Goal: Task Accomplishment & Management: Complete application form

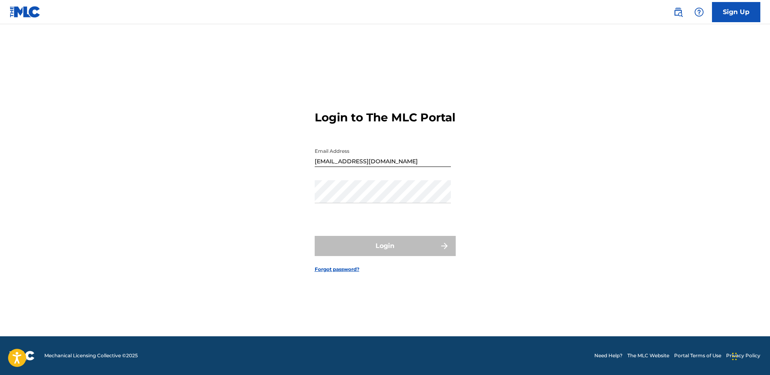
click at [19, 11] on img at bounding box center [25, 12] width 31 height 12
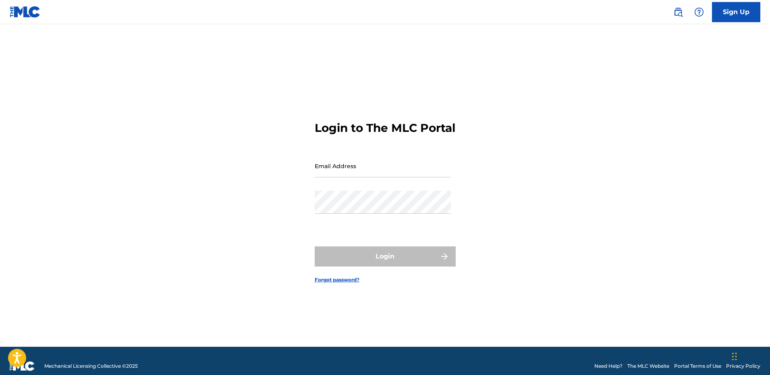
click at [736, 3] on link "Sign Up" at bounding box center [736, 12] width 48 height 20
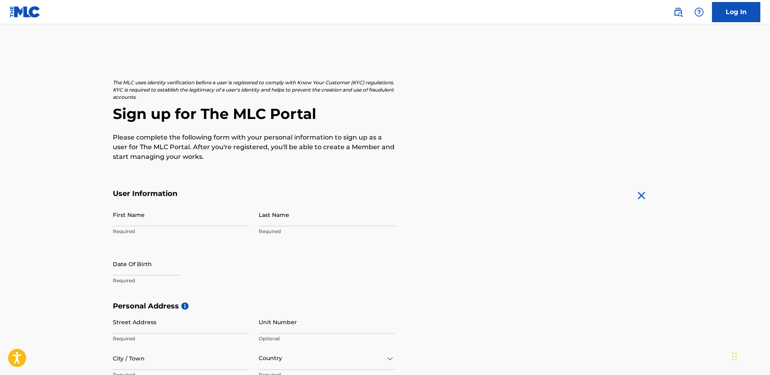
click at [177, 218] on input "First Name" at bounding box center [181, 214] width 136 height 23
type input "Roberto"
click at [269, 218] on input "Last Name" at bounding box center [327, 214] width 136 height 23
type input "Urbieta"
click at [119, 259] on input "text" at bounding box center [147, 263] width 68 height 23
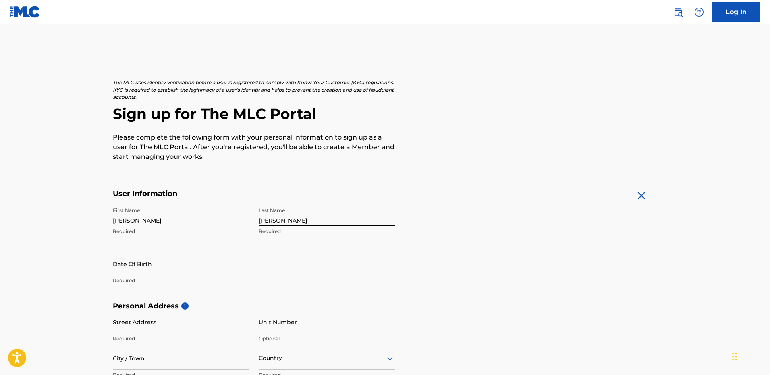
select select "7"
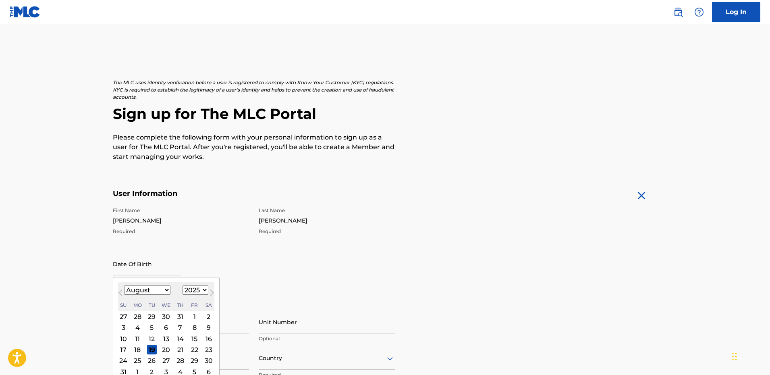
click at [199, 289] on select "1899 1900 1901 1902 1903 1904 1905 1906 1907 1908 1909 1910 1911 1912 1913 1914…" at bounding box center [195, 289] width 26 height 9
select select "1989"
click at [182, 285] on select "1899 1900 1901 1902 1903 1904 1905 1906 1907 1908 1909 1910 1911 1912 1913 1914…" at bounding box center [195, 289] width 26 height 9
click at [132, 291] on select "January February March April May June July August September October November De…" at bounding box center [147, 289] width 46 height 9
select select "11"
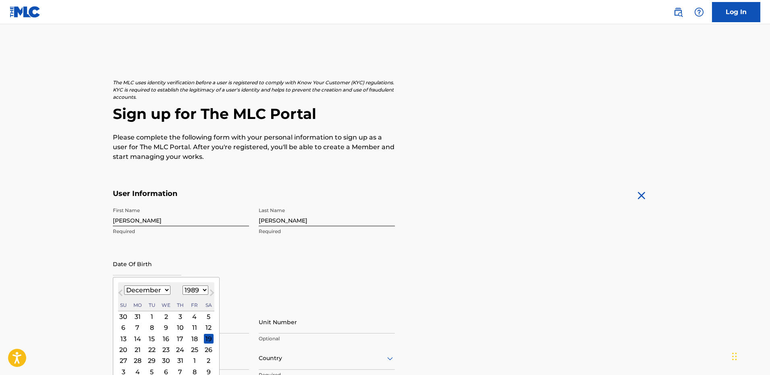
click at [124, 285] on select "January February March April May June July August September October November De…" at bounding box center [147, 289] width 46 height 9
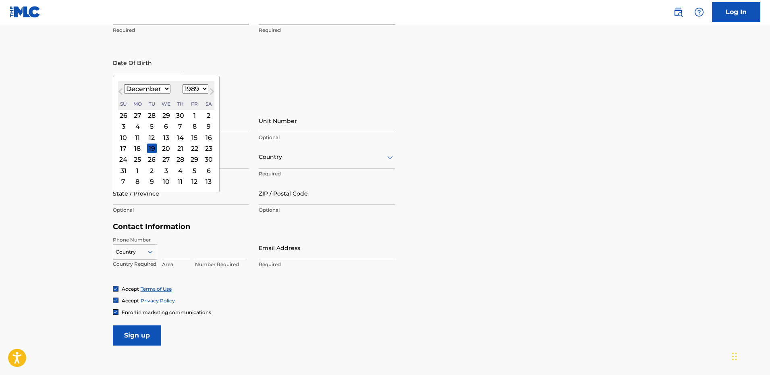
scroll to position [201, 0]
click at [124, 170] on div "31" at bounding box center [123, 170] width 10 height 10
type input "December 31 1989"
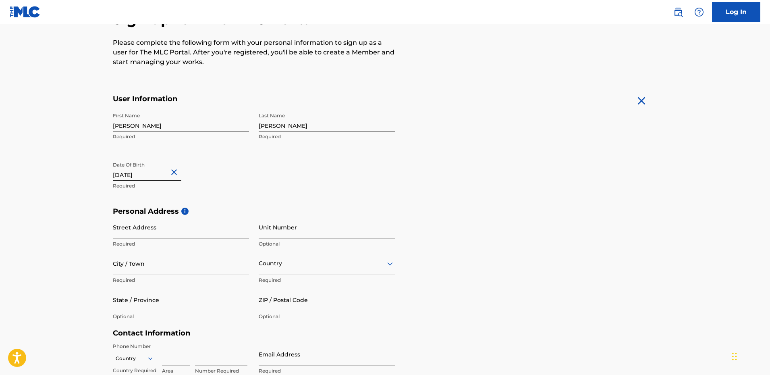
scroll to position [81, 0]
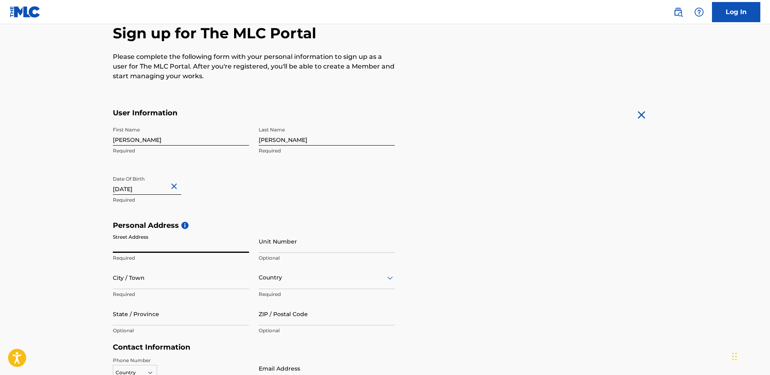
click at [149, 246] on input "Street Address" at bounding box center [181, 241] width 136 height 23
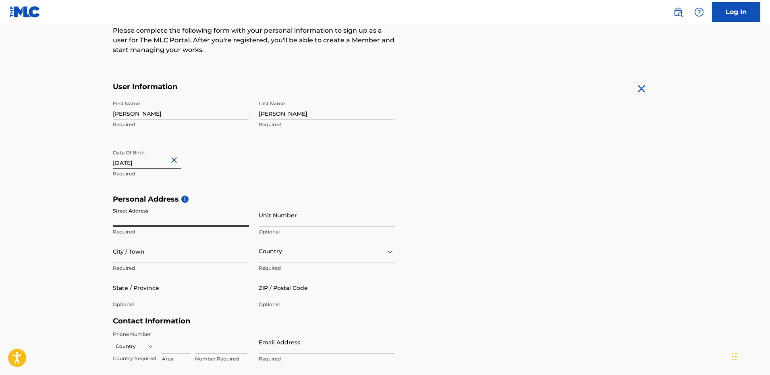
scroll to position [121, 0]
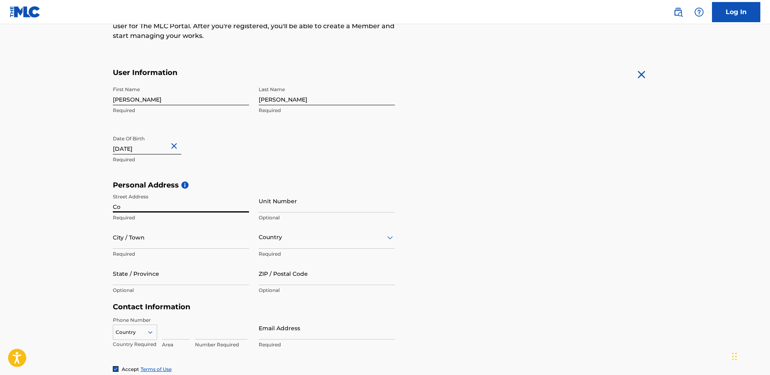
type input "C"
click at [158, 203] on input "Street Address" at bounding box center [181, 200] width 136 height 23
type input "L"
type input "C"
type input "Los Robles"
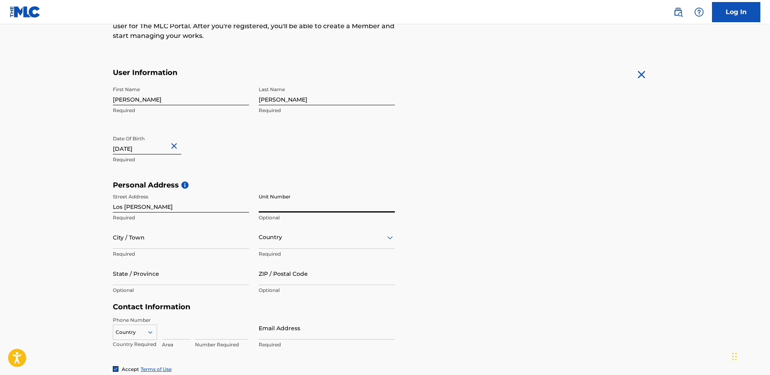
click at [267, 199] on input "Unit Number" at bounding box center [327, 200] width 136 height 23
type input "121"
click at [204, 241] on input "City / Town" at bounding box center [181, 237] width 136 height 23
click at [277, 228] on div "Country" at bounding box center [327, 237] width 136 height 23
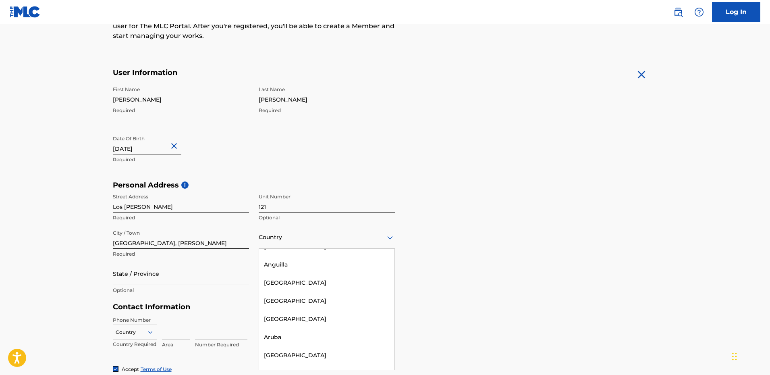
scroll to position [81, 0]
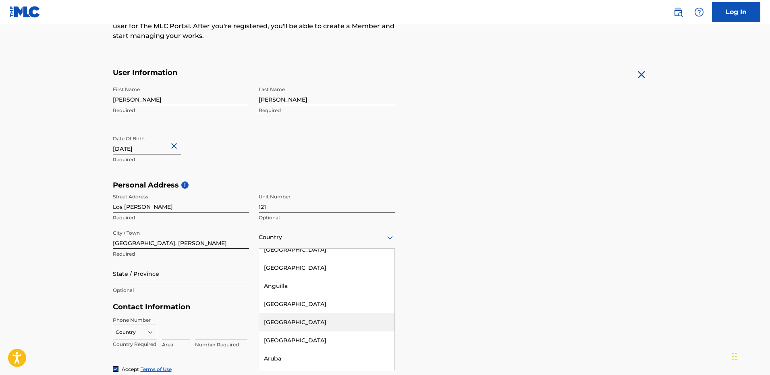
click at [283, 319] on div "Argentina" at bounding box center [326, 322] width 135 height 18
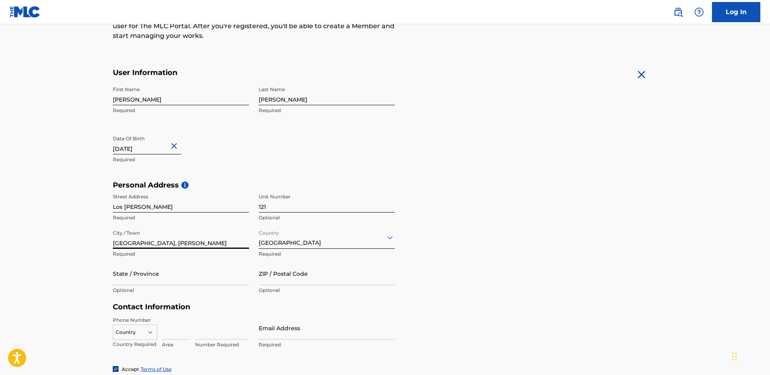
drag, startPoint x: 151, startPoint y: 243, endPoint x: 104, endPoint y: 244, distance: 47.1
click at [104, 244] on div "The MLC uses identity verification before a user is registered to comply with K…" at bounding box center [385, 191] width 564 height 467
click at [116, 242] on input "Esteban Echeverria" at bounding box center [181, 237] width 136 height 23
click at [115, 243] on input "Esteban Echeverria" at bounding box center [181, 237] width 136 height 23
type input "Esteban Echeverria"
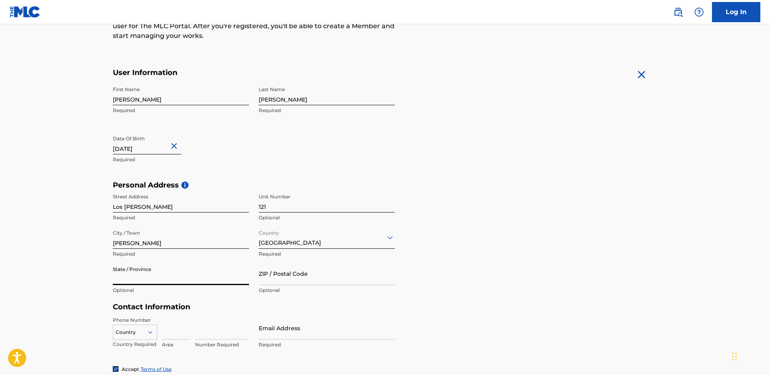
click at [144, 278] on input "State / Province" at bounding box center [181, 273] width 136 height 23
type input "Buenos Aires"
click at [294, 279] on input "ZIP / Postal Code" at bounding box center [327, 273] width 136 height 23
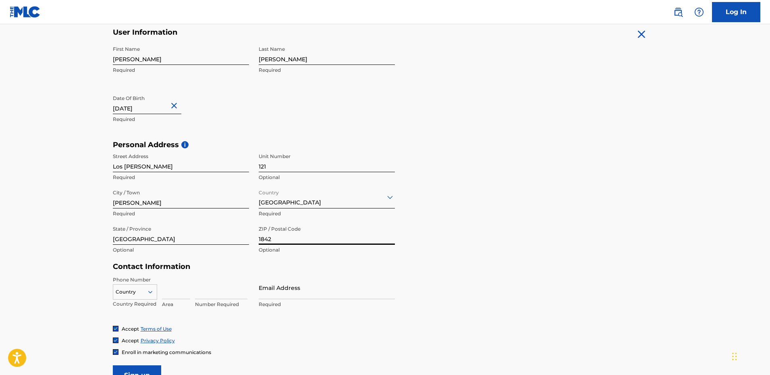
type input "1842"
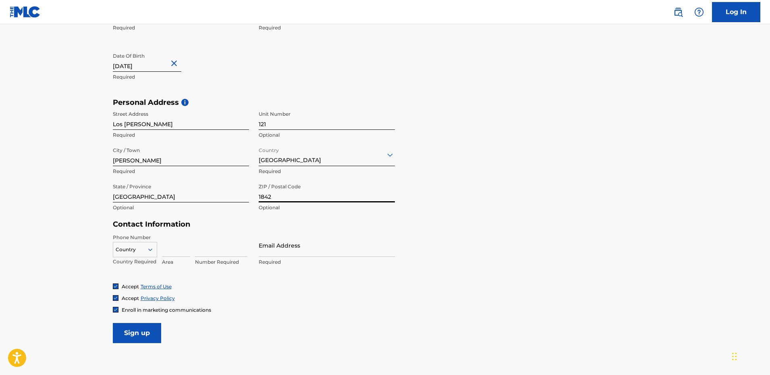
click at [147, 254] on div "Country" at bounding box center [135, 248] width 44 height 12
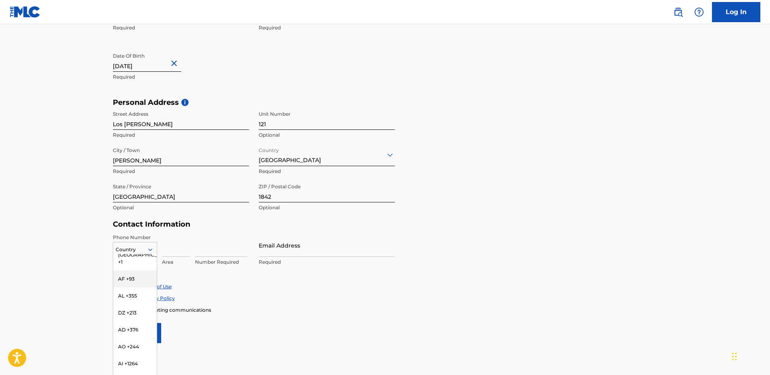
scroll to position [40, 0]
click at [88, 243] on main "The MLC uses identity verification before a user is registered to comply with K…" at bounding box center [385, 104] width 770 height 567
click at [132, 243] on div "Country" at bounding box center [135, 249] width 44 height 15
click at [125, 323] on div "AR +54" at bounding box center [135, 331] width 44 height 17
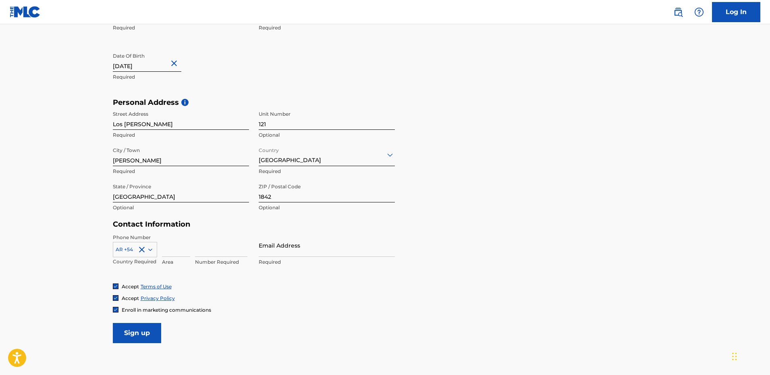
click at [168, 251] on input at bounding box center [176, 245] width 28 height 23
type input "011"
click at [207, 251] on input at bounding box center [221, 245] width 52 height 23
type input "22773043"
click at [274, 247] on input "Email Address" at bounding box center [327, 245] width 136 height 23
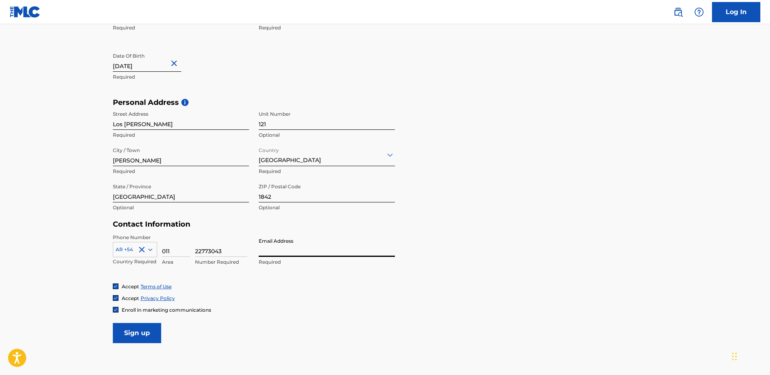
type input "robertoadamurbieta@gmail.com"
click at [141, 333] on input "Sign up" at bounding box center [137, 333] width 48 height 20
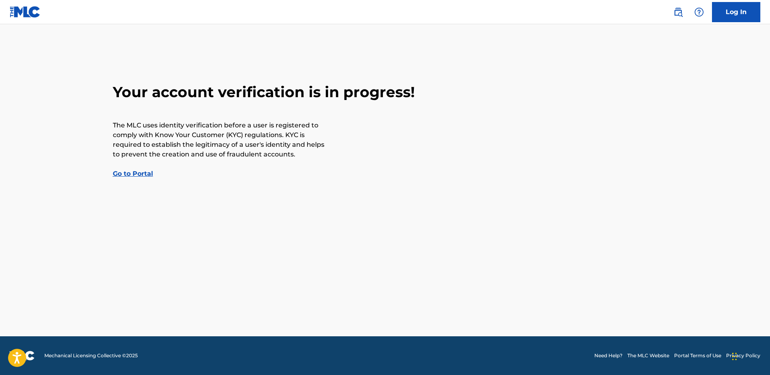
click at [120, 171] on link "Go to Portal" at bounding box center [133, 174] width 40 height 8
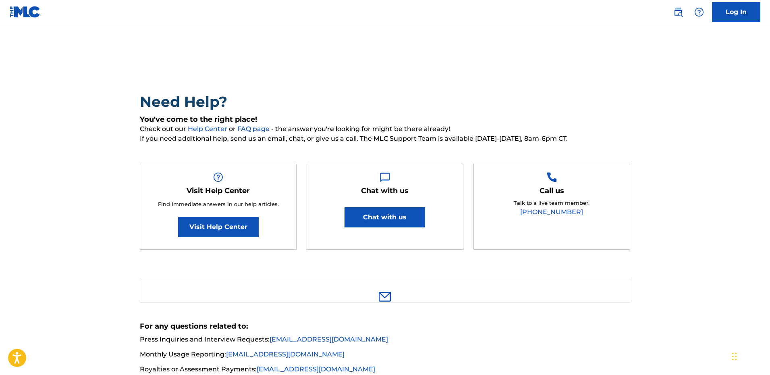
click at [369, 222] on button "Chat with us" at bounding box center [384, 217] width 81 height 20
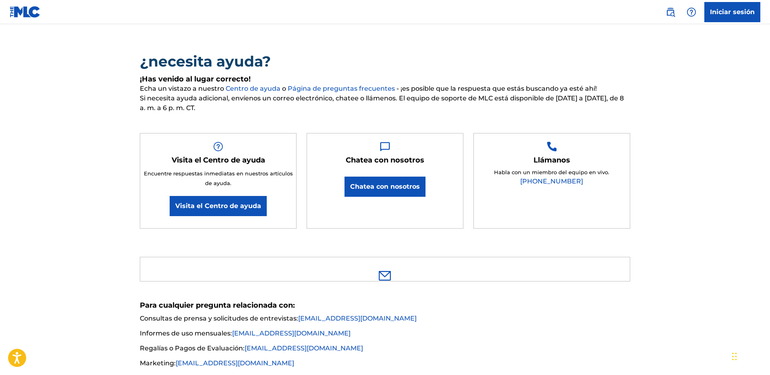
scroll to position [81, 0]
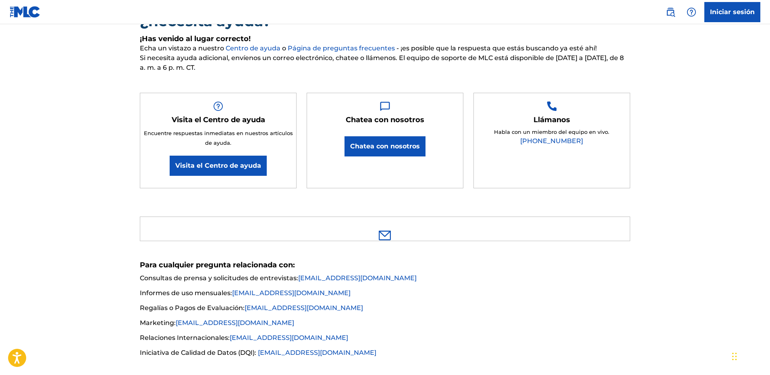
click at [561, 273] on ul "Consultas de prensa y solicitudes de entrevistas: [EMAIL_ADDRESS][DOMAIN_NAME] …" at bounding box center [385, 315] width 490 height 85
